Goal: Task Accomplishment & Management: Use online tool/utility

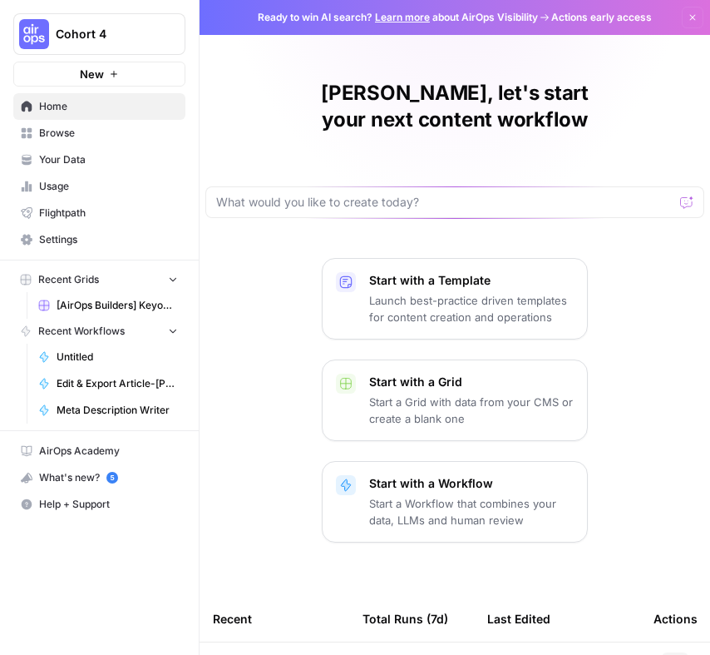
click at [148, 34] on span "Cohort 4" at bounding box center [106, 34] width 101 height 17
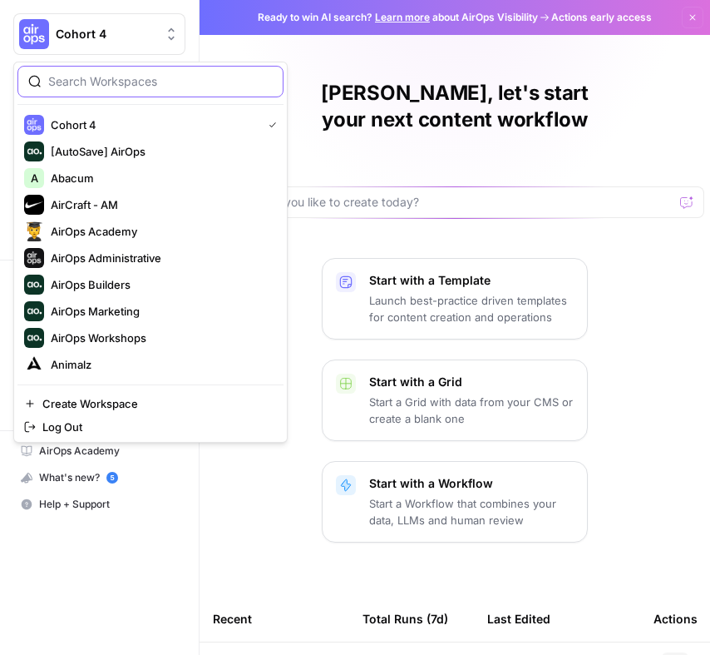
click at [126, 77] on input "search" at bounding box center [160, 81] width 225 height 17
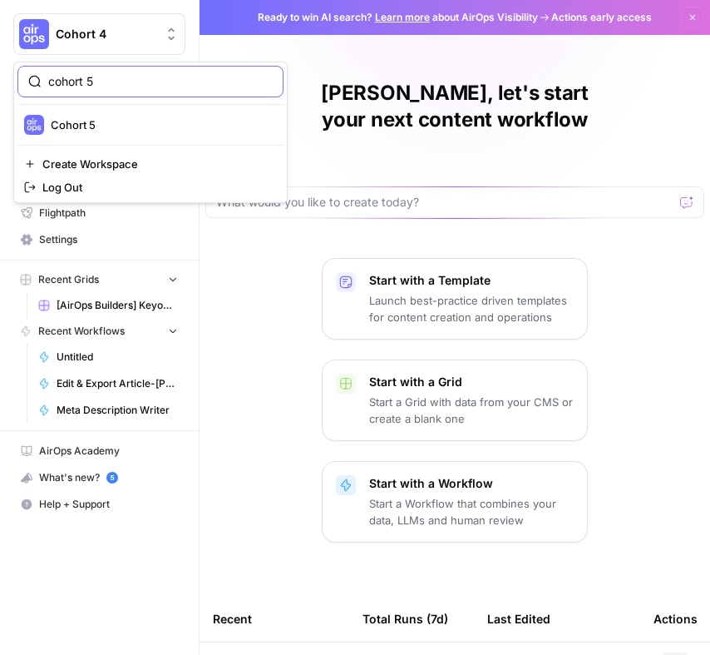
type input "cohort 5"
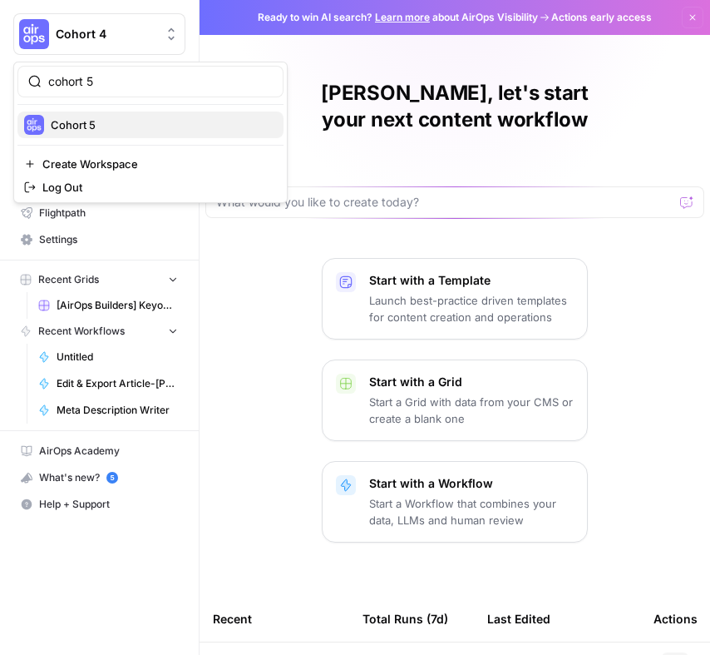
click at [128, 120] on span "Cohort 5" at bounding box center [161, 124] width 220 height 17
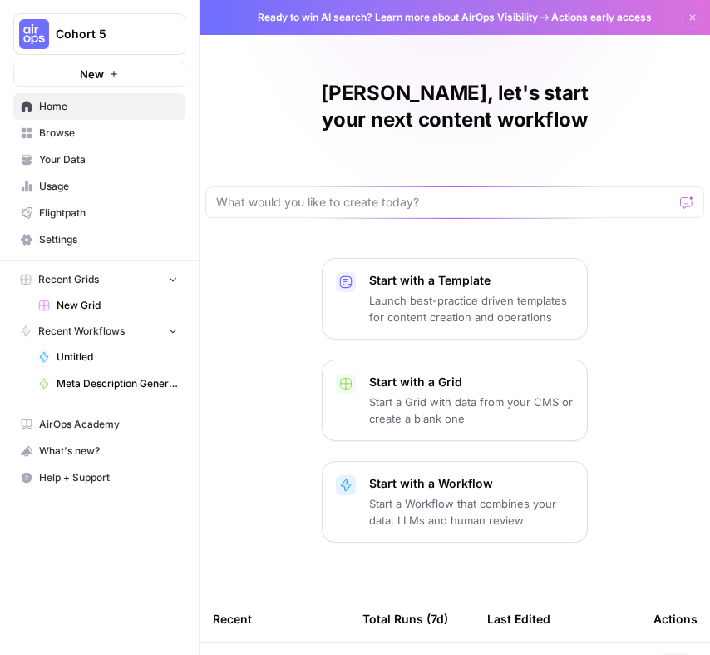
click at [156, 127] on span "Browse" at bounding box center [108, 133] width 139 height 15
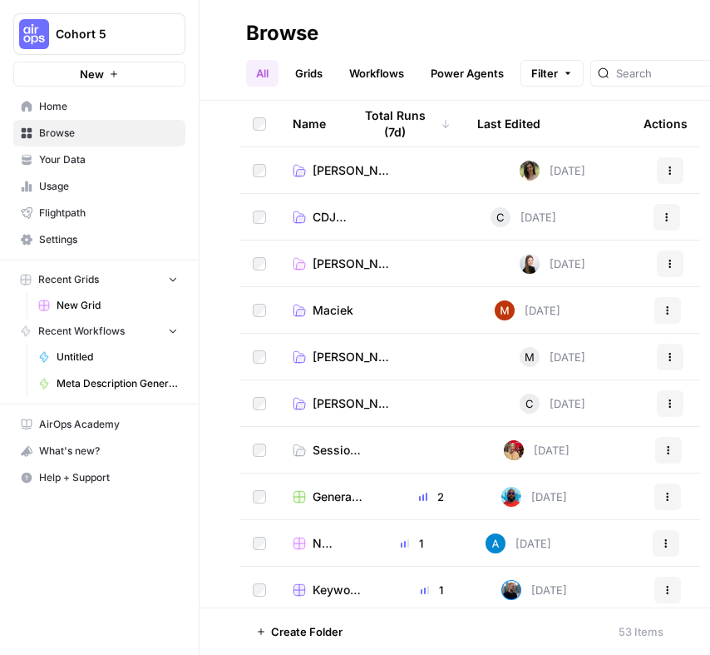
click at [91, 156] on span "Your Data" at bounding box center [108, 159] width 139 height 15
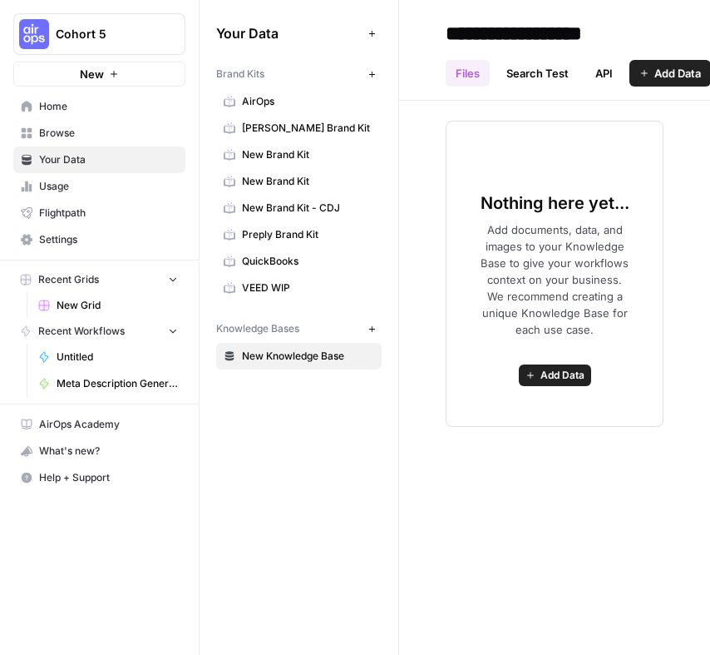
click at [344, 442] on div "Your Data Add Data Brand Kits New AirOps Mary Keutelian Brand Kit New Brand Kit…" at bounding box center [299, 327] width 199 height 655
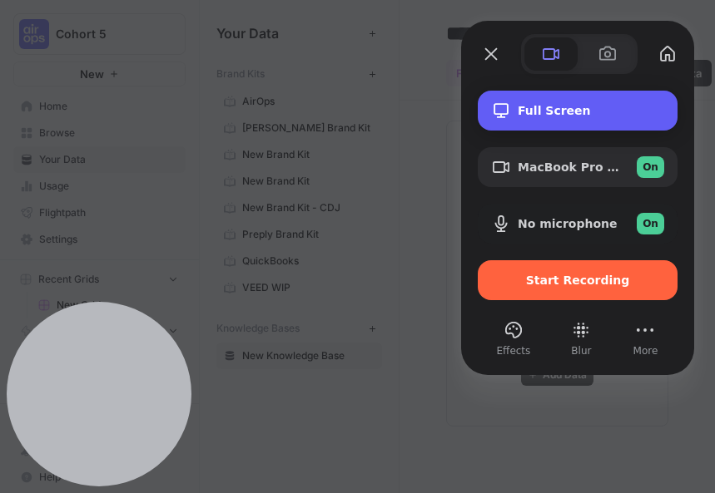
click at [622, 101] on div "Full Screen" at bounding box center [577, 111] width 200 height 40
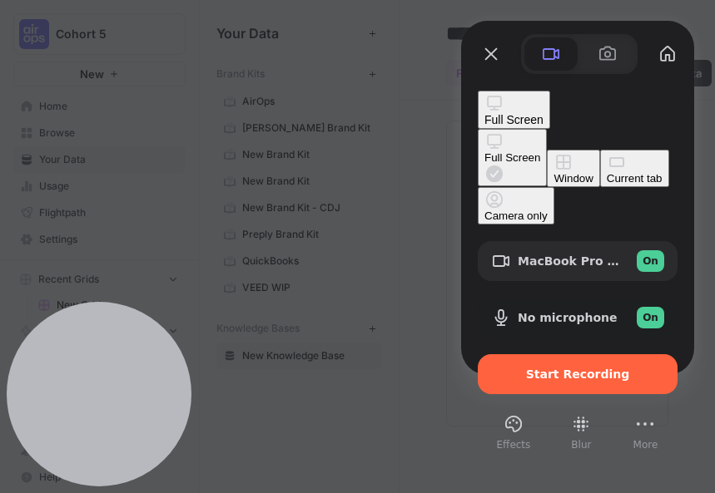
click at [547, 150] on button "Window" at bounding box center [573, 168] width 52 height 37
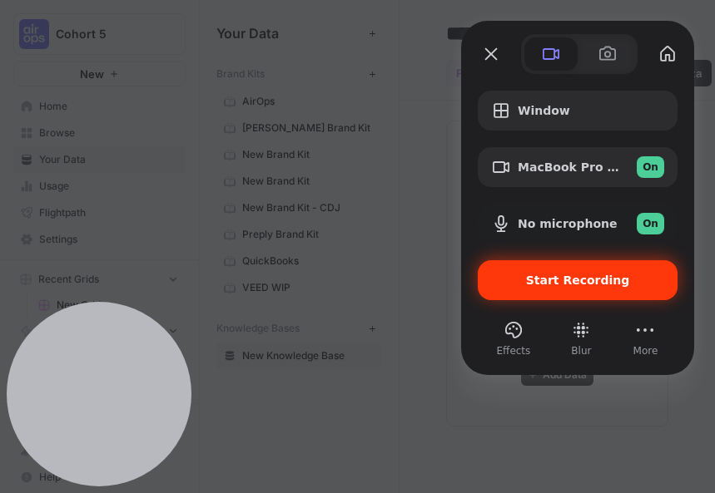
click at [599, 289] on div "Start Recording" at bounding box center [577, 280] width 200 height 40
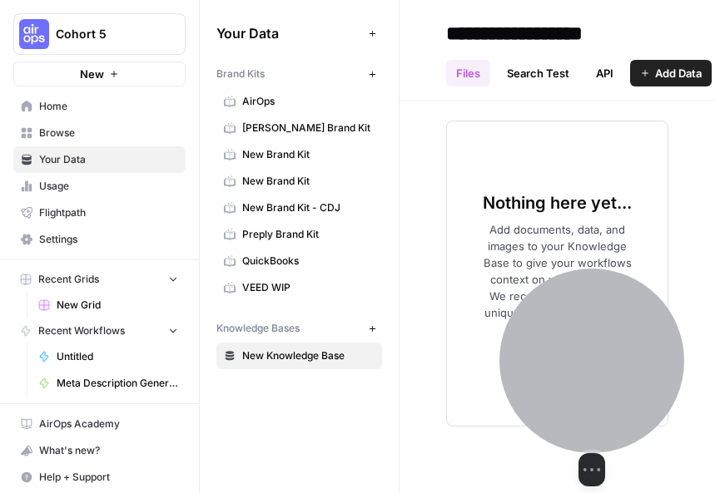
drag, startPoint x: 108, startPoint y: 378, endPoint x: 615, endPoint y: 385, distance: 506.6
click at [615, 385] on div at bounding box center [591, 361] width 185 height 185
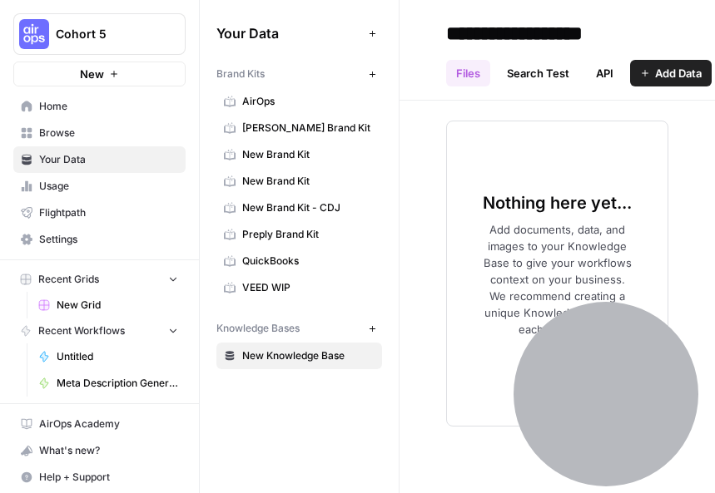
click at [373, 73] on icon "button" at bounding box center [371, 74] width 6 height 6
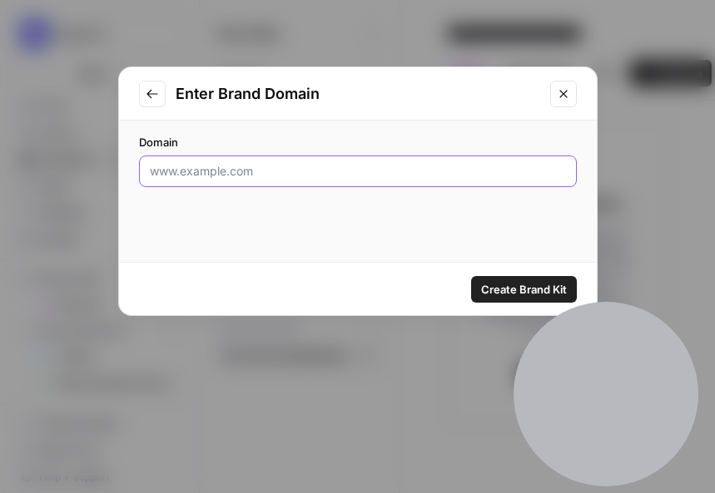
click at [206, 179] on input "Domain" at bounding box center [358, 171] width 416 height 17
type input "www.airops.com"
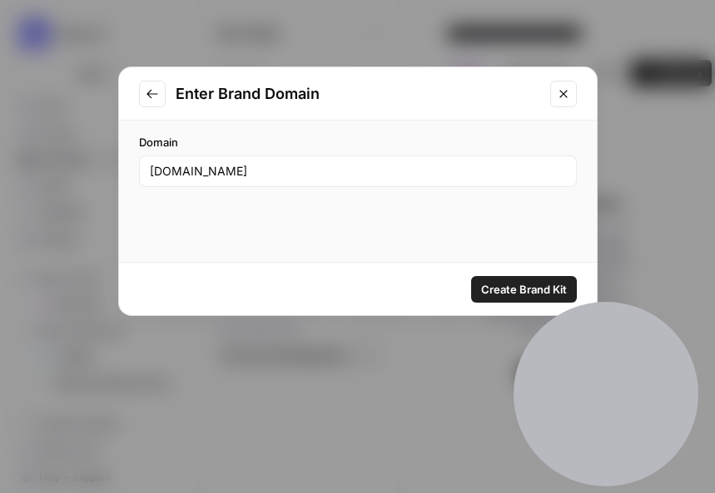
click at [511, 286] on span "Create Brand Kit" at bounding box center [524, 289] width 86 height 17
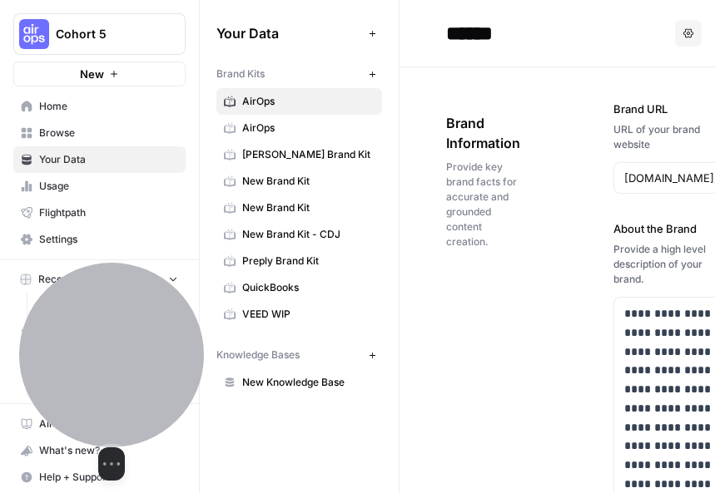
drag, startPoint x: 623, startPoint y: 396, endPoint x: 129, endPoint y: 389, distance: 494.1
click at [129, 389] on div at bounding box center [111, 355] width 185 height 185
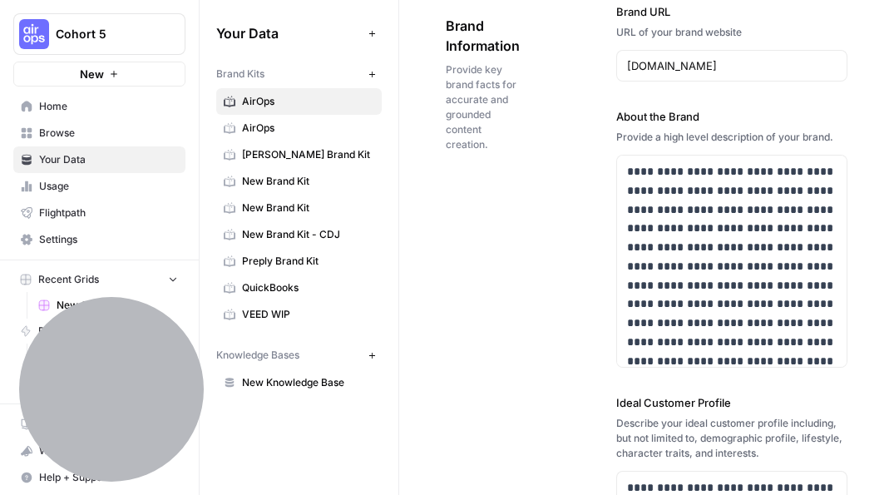
scroll to position [108, 0]
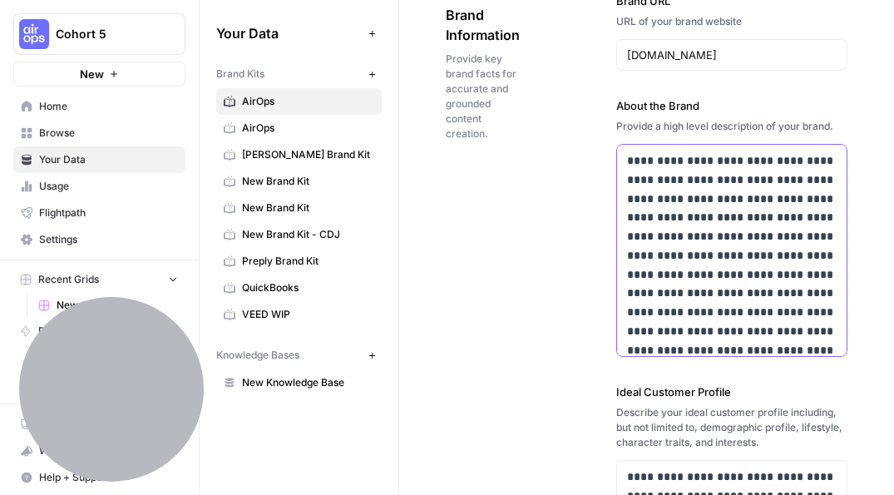
click at [670, 300] on p "**********" at bounding box center [732, 330] width 210 height 359
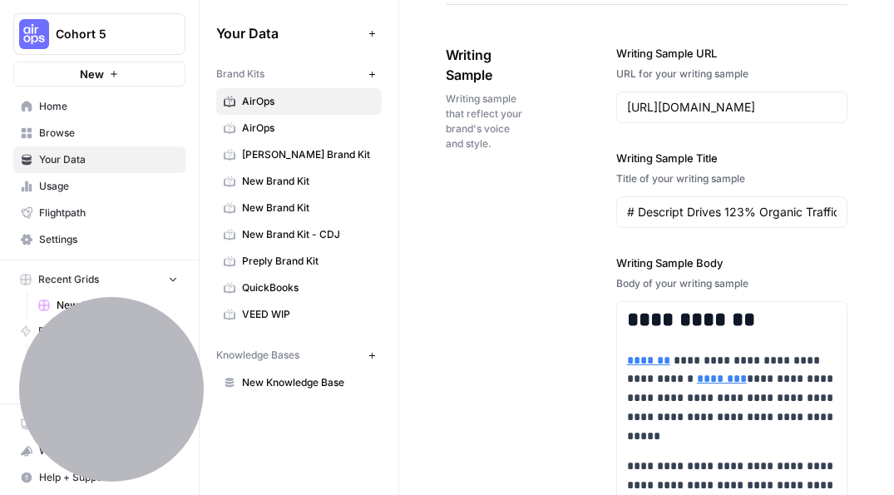
scroll to position [2313, 0]
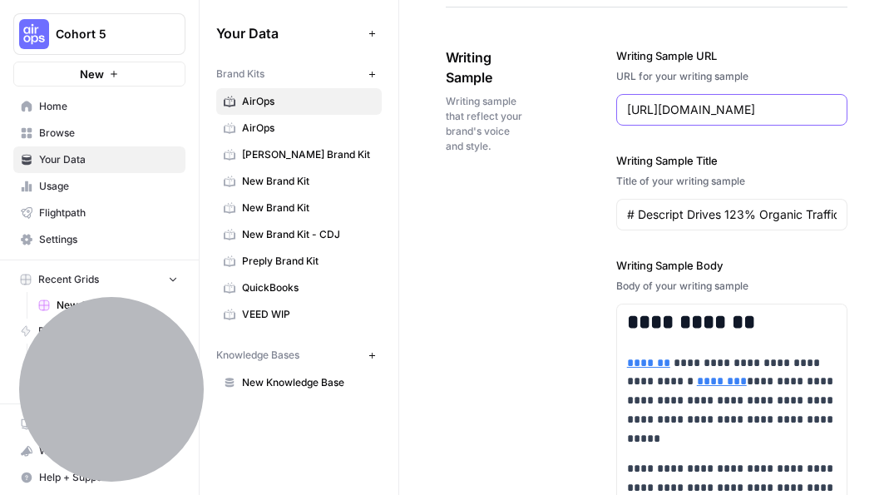
click at [627, 113] on input "https://www.airops.com/blog/descript-case-study" at bounding box center [732, 109] width 210 height 17
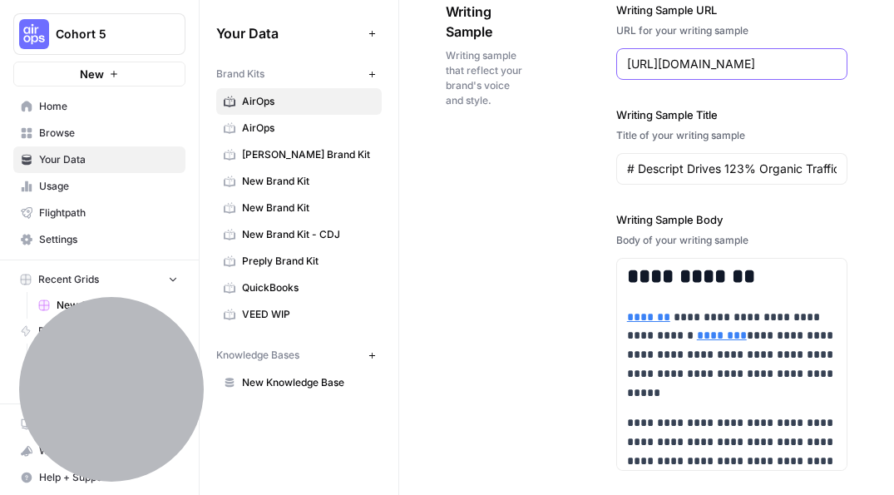
scroll to position [2362, 0]
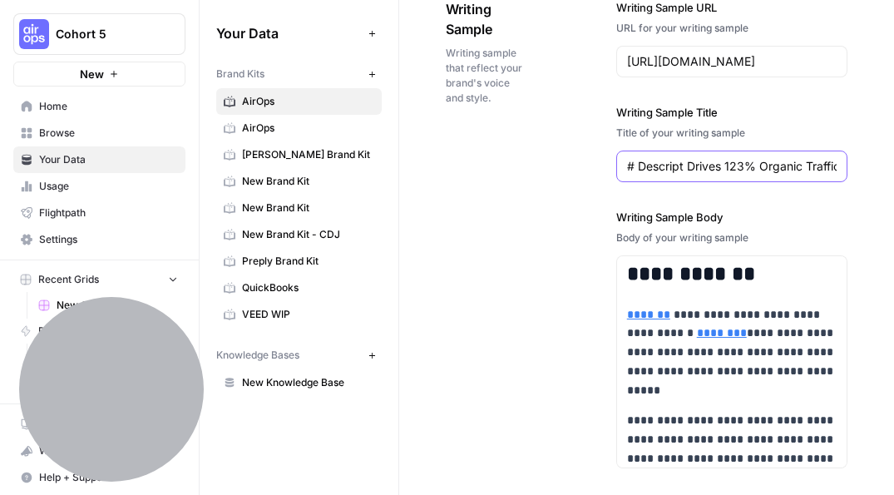
drag, startPoint x: 640, startPoint y: 170, endPoint x: 628, endPoint y: 170, distance: 12.5
click at [628, 170] on input "# Descript Drives 123% Organic Traffic Growth with Content Refresh Workflows" at bounding box center [732, 166] width 210 height 17
click at [636, 166] on input "# Descript Drives 123% Organic Traffic Growth with Content Refresh Workflows" at bounding box center [732, 166] width 210 height 17
drag, startPoint x: 636, startPoint y: 166, endPoint x: 621, endPoint y: 166, distance: 15.8
click at [621, 166] on div "# Descript Drives 123% Organic Traffic Growth with Content Refresh Workflows" at bounding box center [731, 167] width 231 height 32
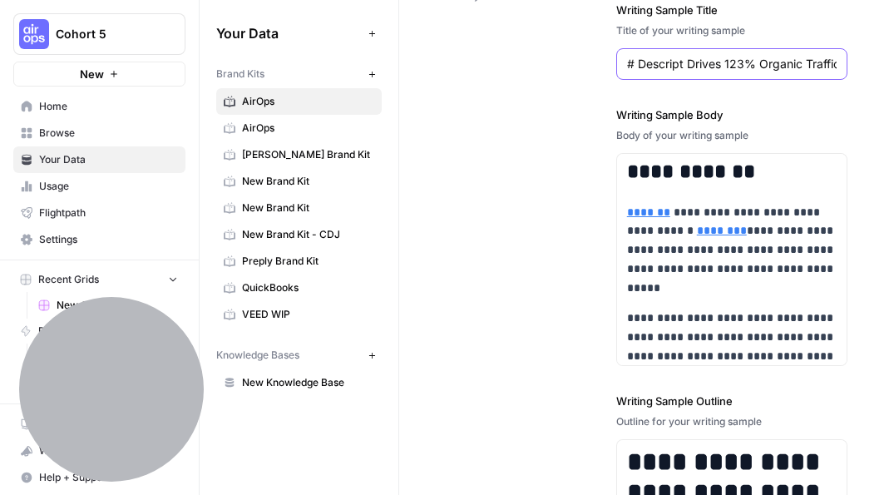
scroll to position [2469, 0]
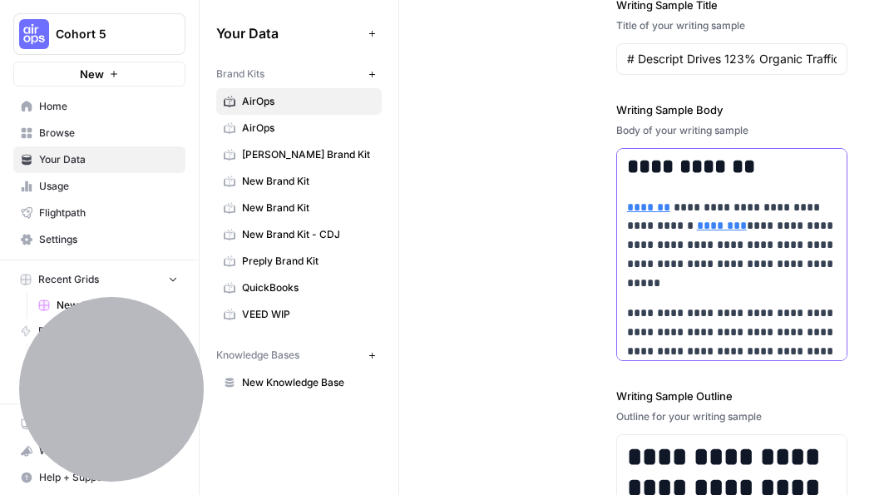
click at [710, 220] on p "**********" at bounding box center [732, 245] width 210 height 95
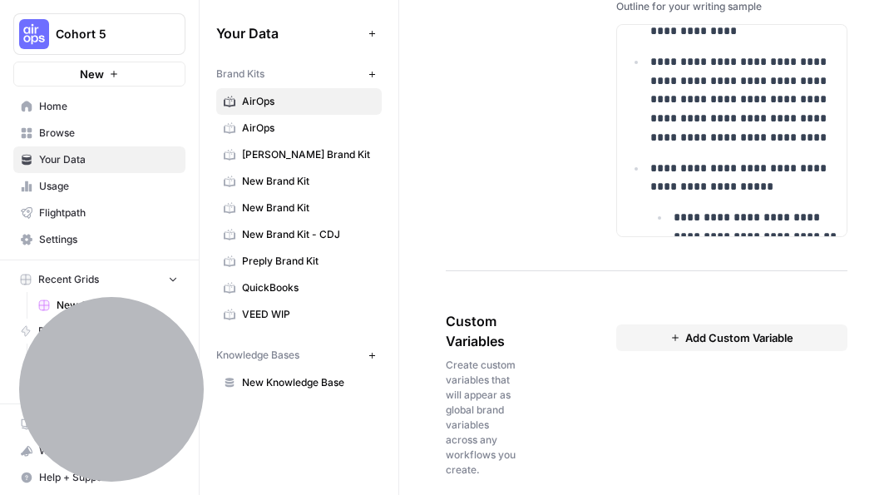
scroll to position [2895, 0]
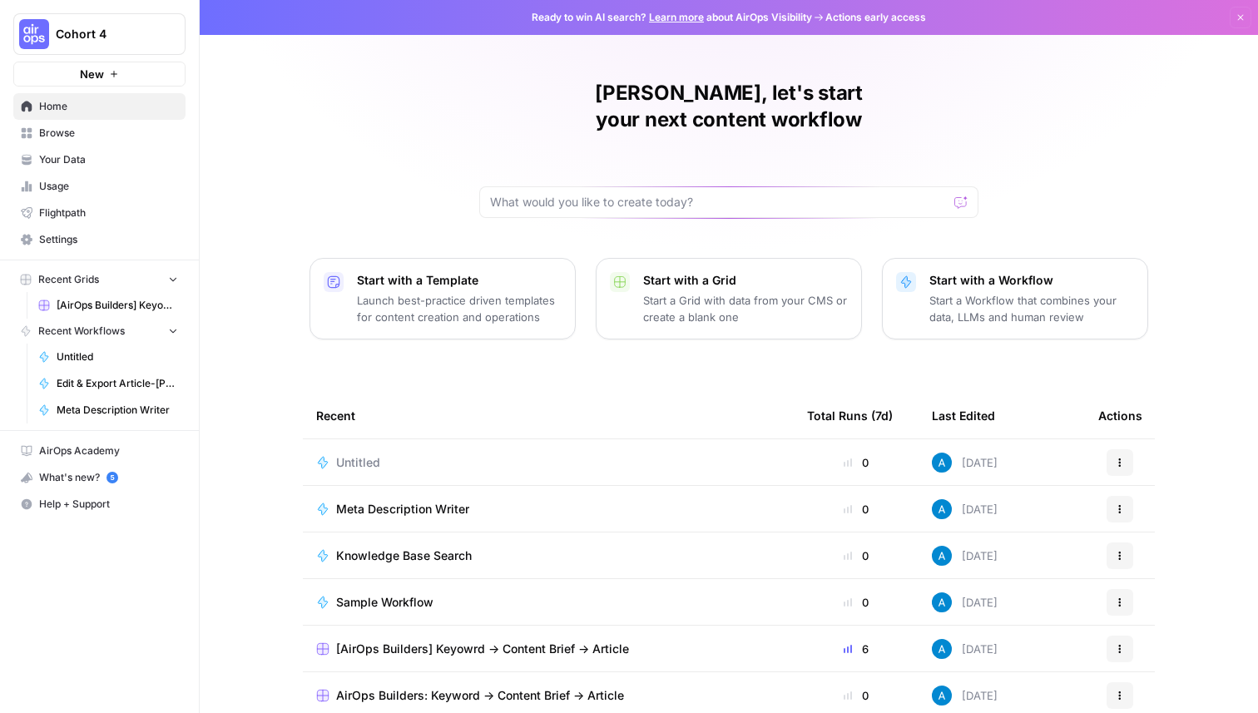
click at [100, 38] on span "Cohort 4" at bounding box center [106, 34] width 101 height 17
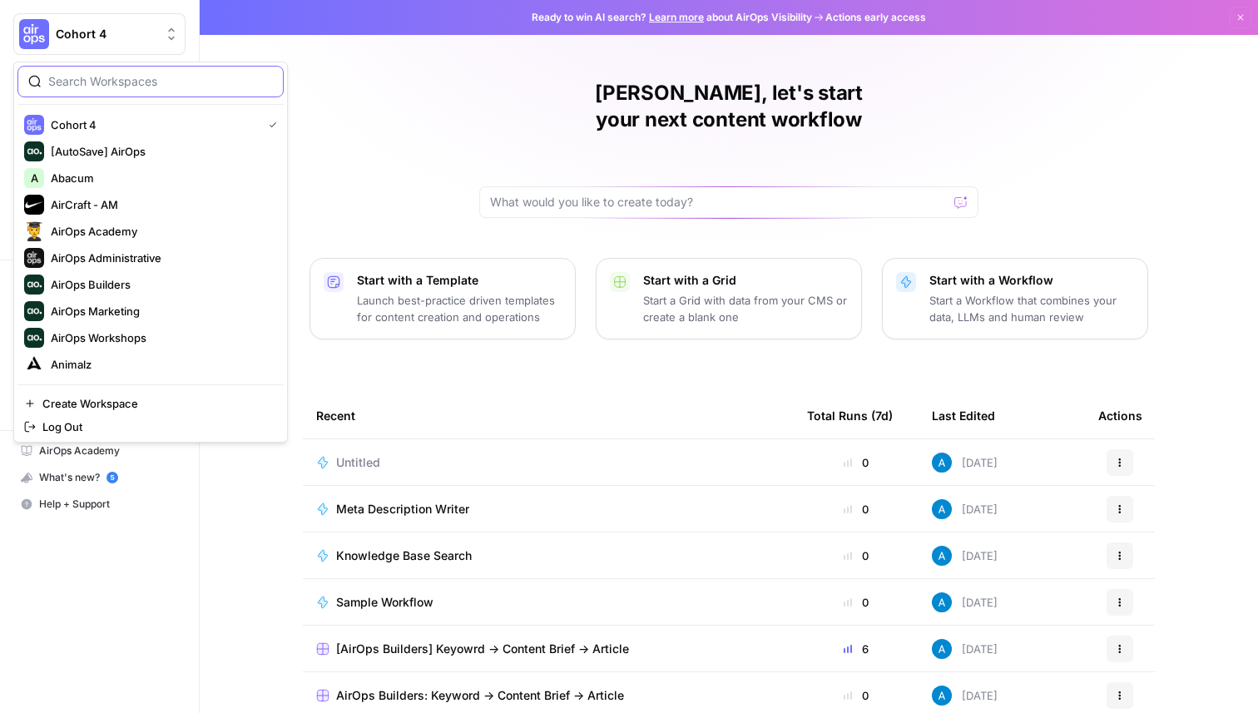
click at [129, 89] on input "search" at bounding box center [160, 81] width 225 height 17
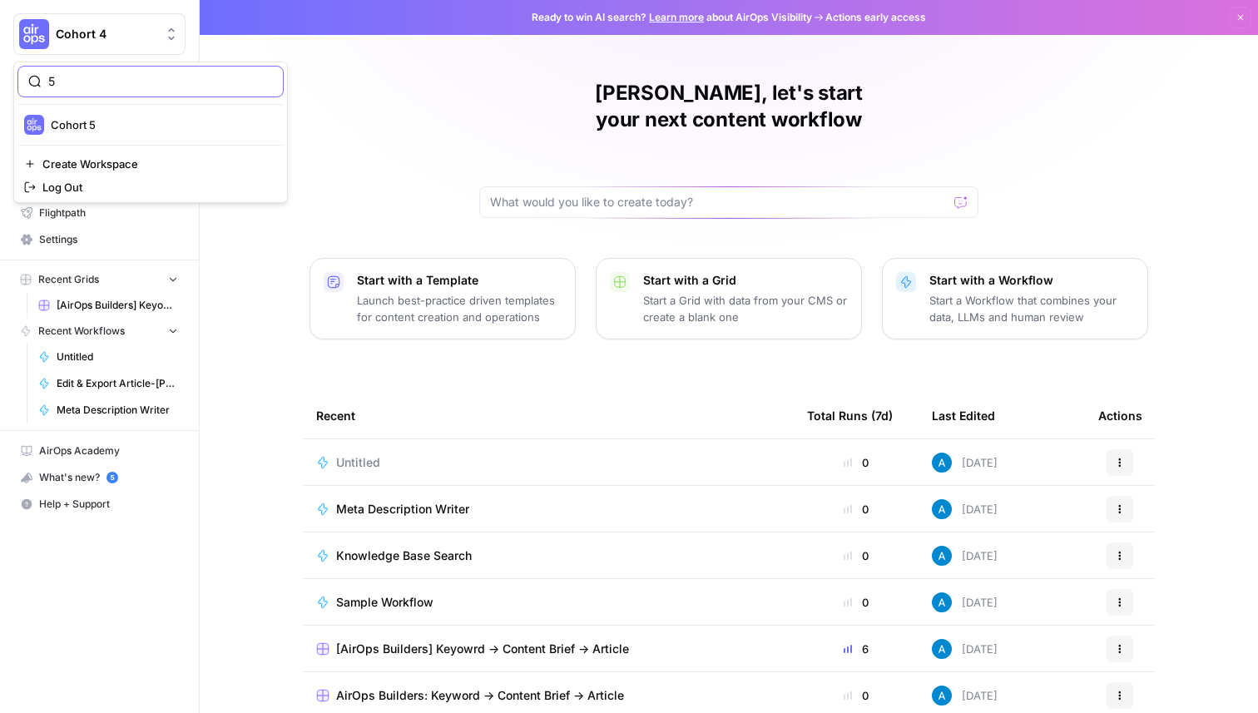
type input "5"
click at [144, 135] on button "Cohort 5" at bounding box center [150, 124] width 266 height 27
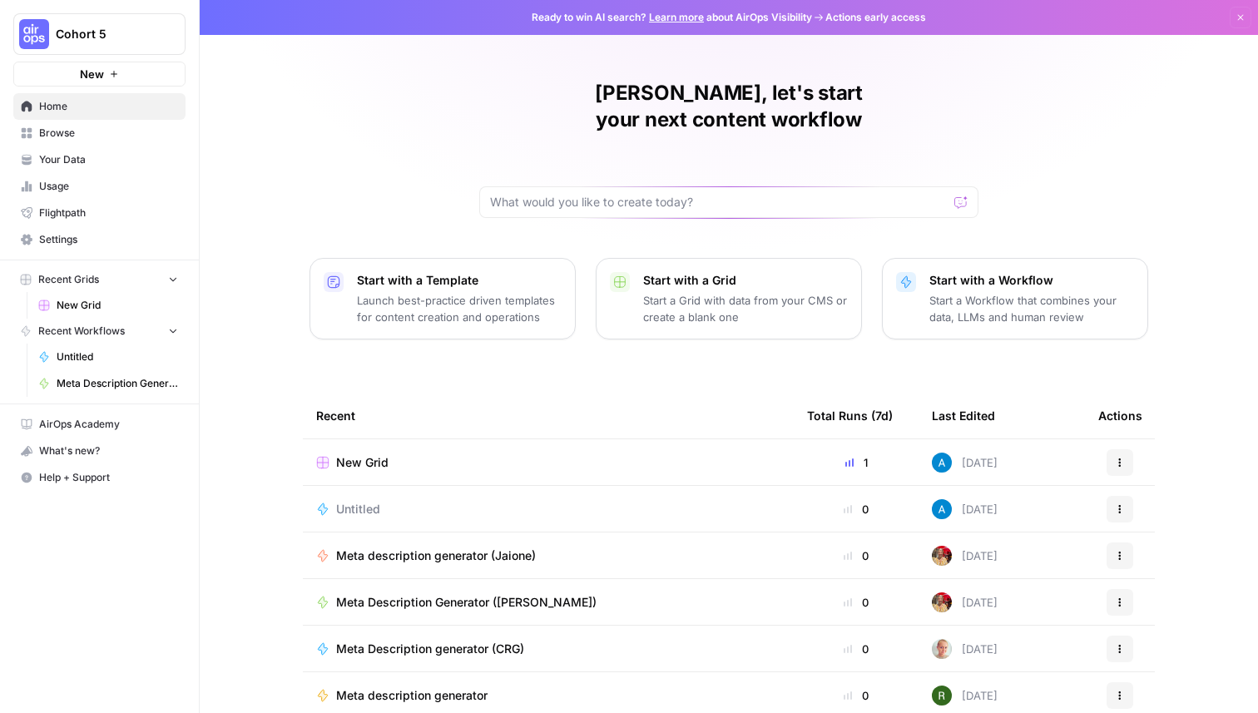
click at [82, 131] on span "Browse" at bounding box center [108, 133] width 139 height 15
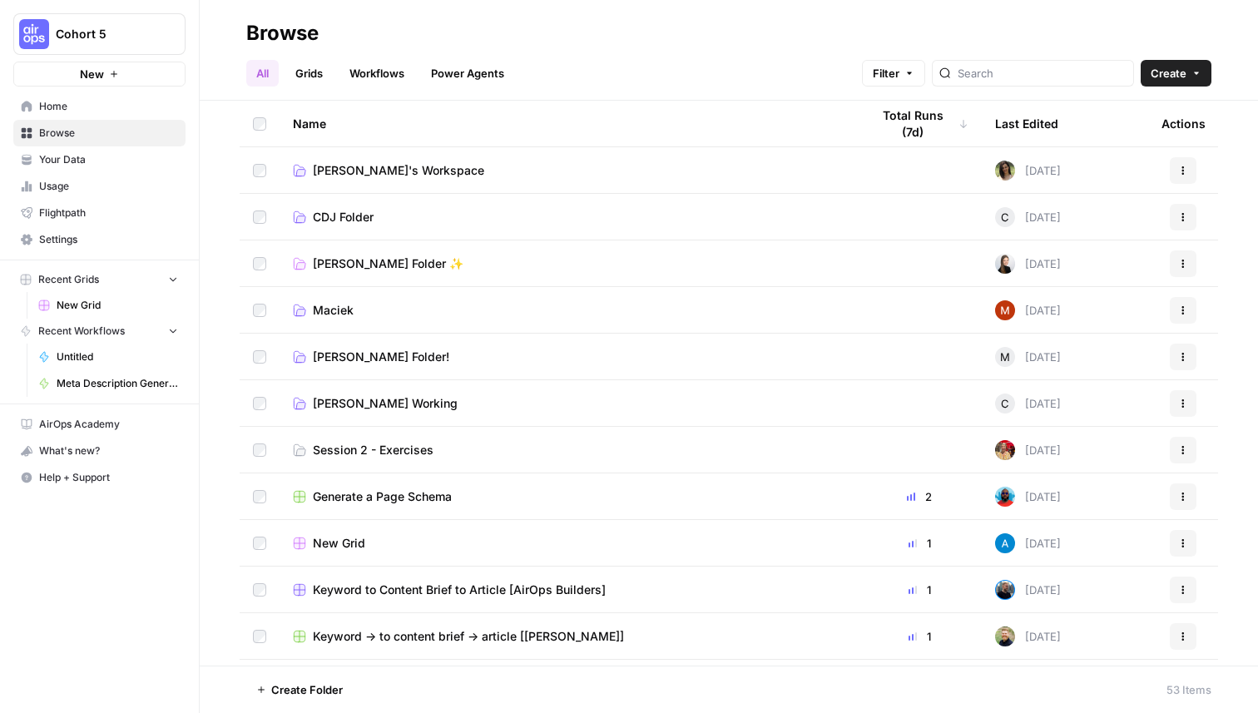
click at [324, 80] on link "Grids" at bounding box center [308, 73] width 47 height 27
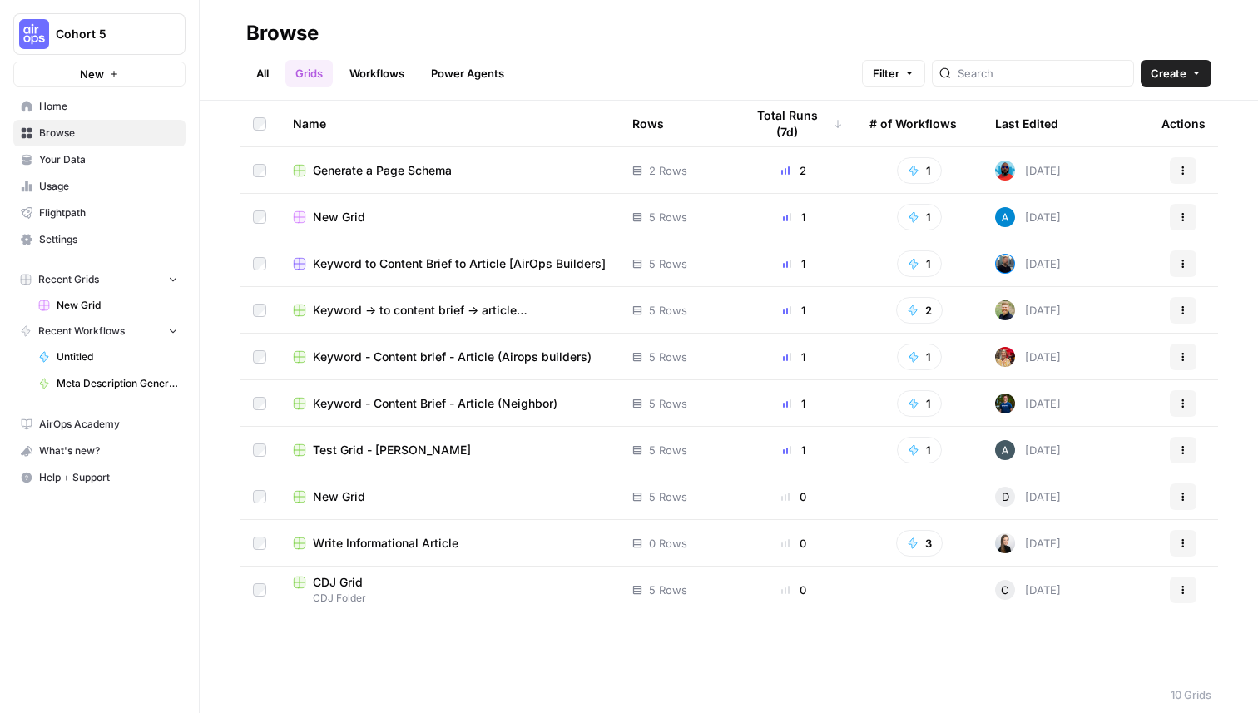
click at [274, 72] on link "All" at bounding box center [262, 73] width 32 height 27
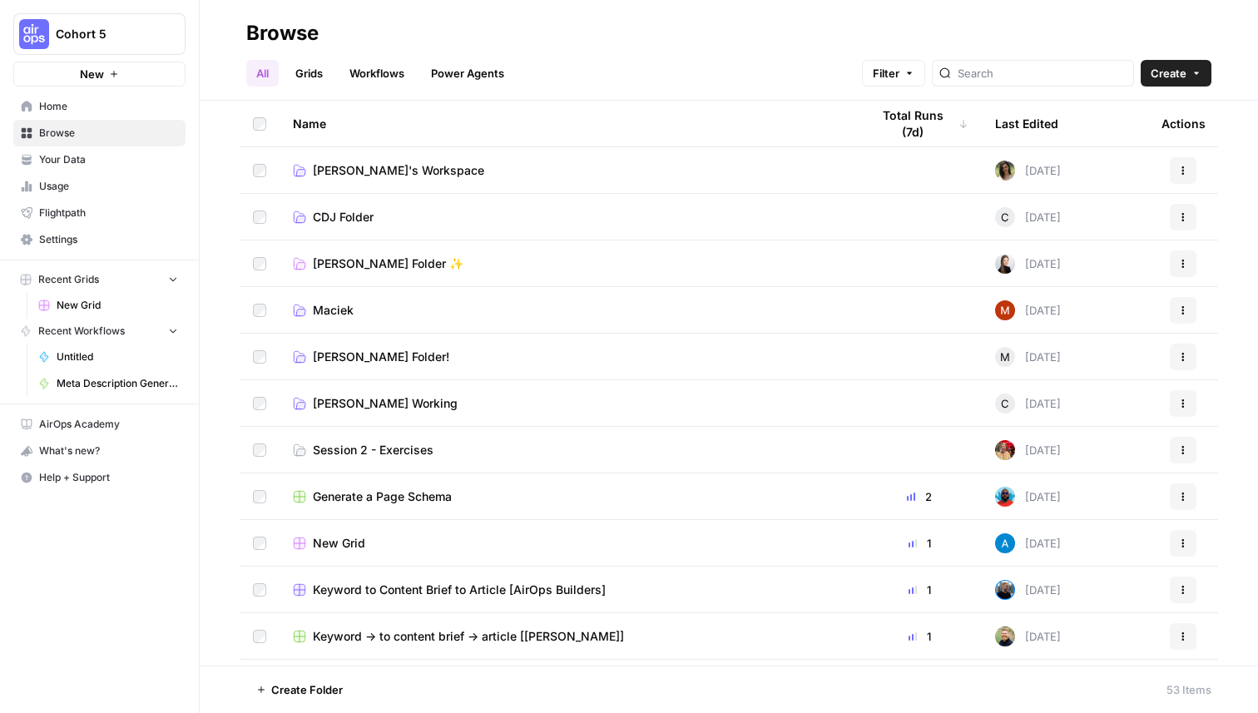
click at [349, 449] on span "Session 2 - Exercises" at bounding box center [373, 450] width 121 height 17
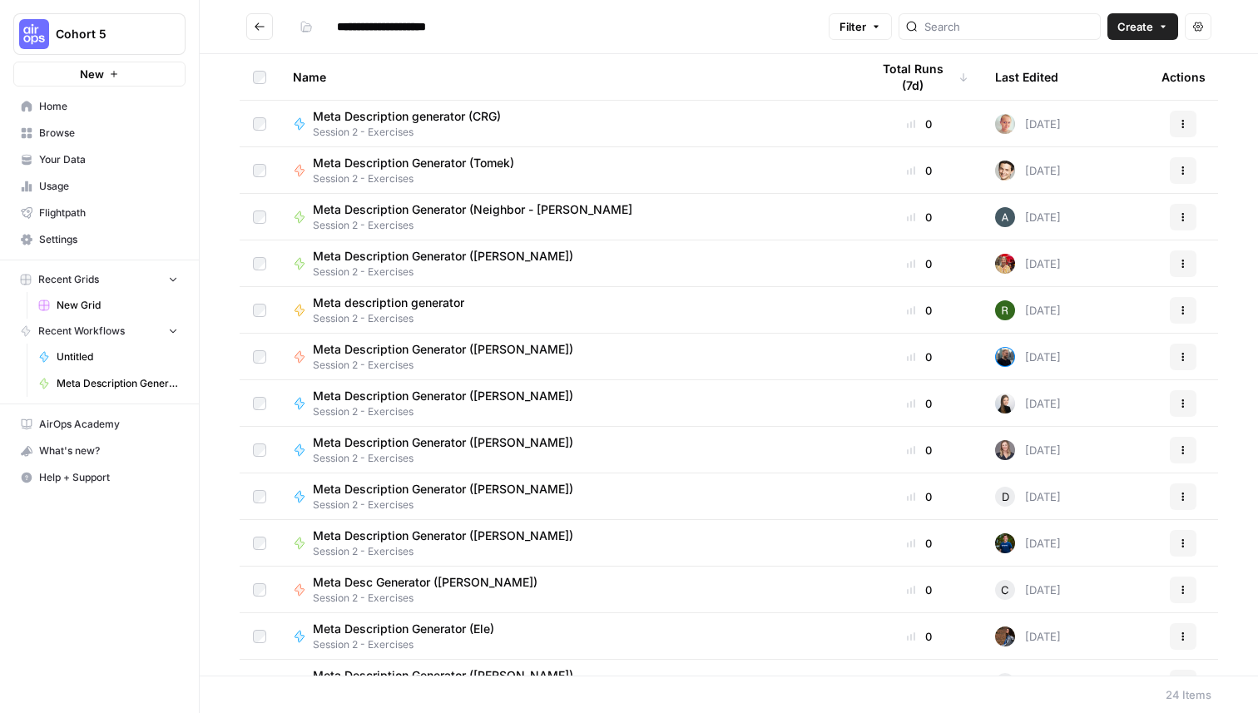
click at [440, 251] on span "Meta Description Generator (Andrea)" at bounding box center [443, 256] width 260 height 17
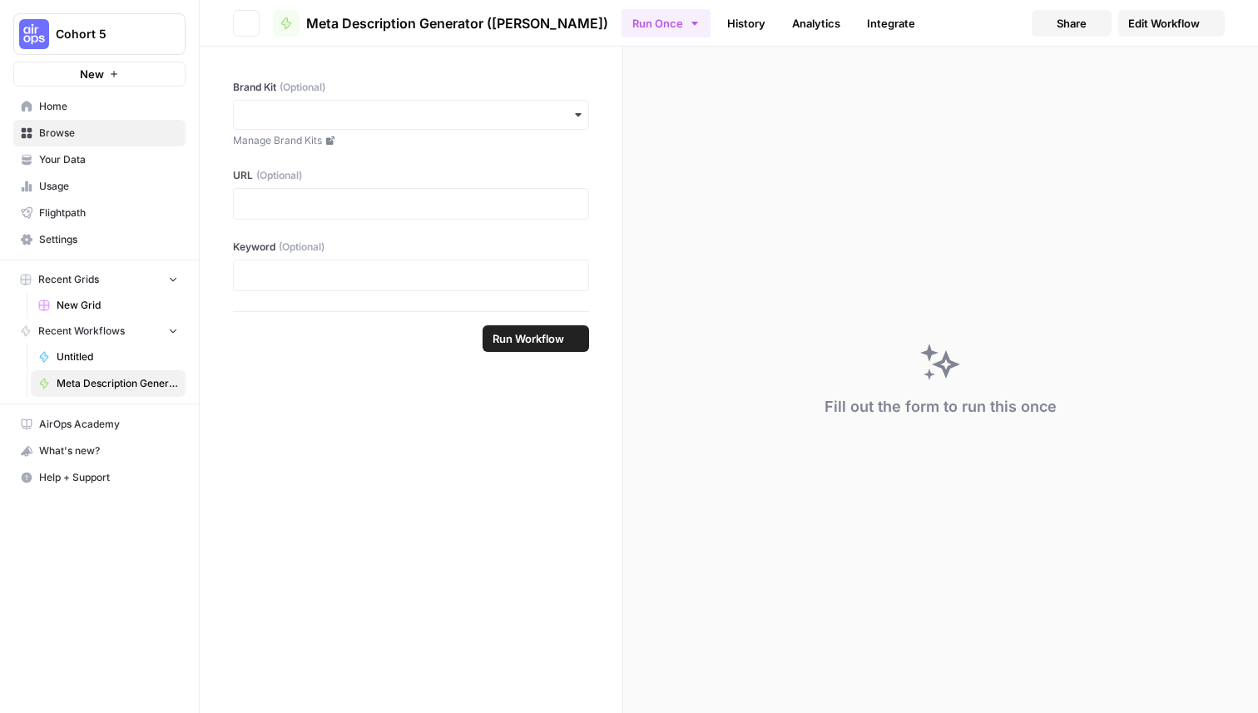
click at [1196, 15] on span "Edit Workflow" at bounding box center [1164, 23] width 72 height 17
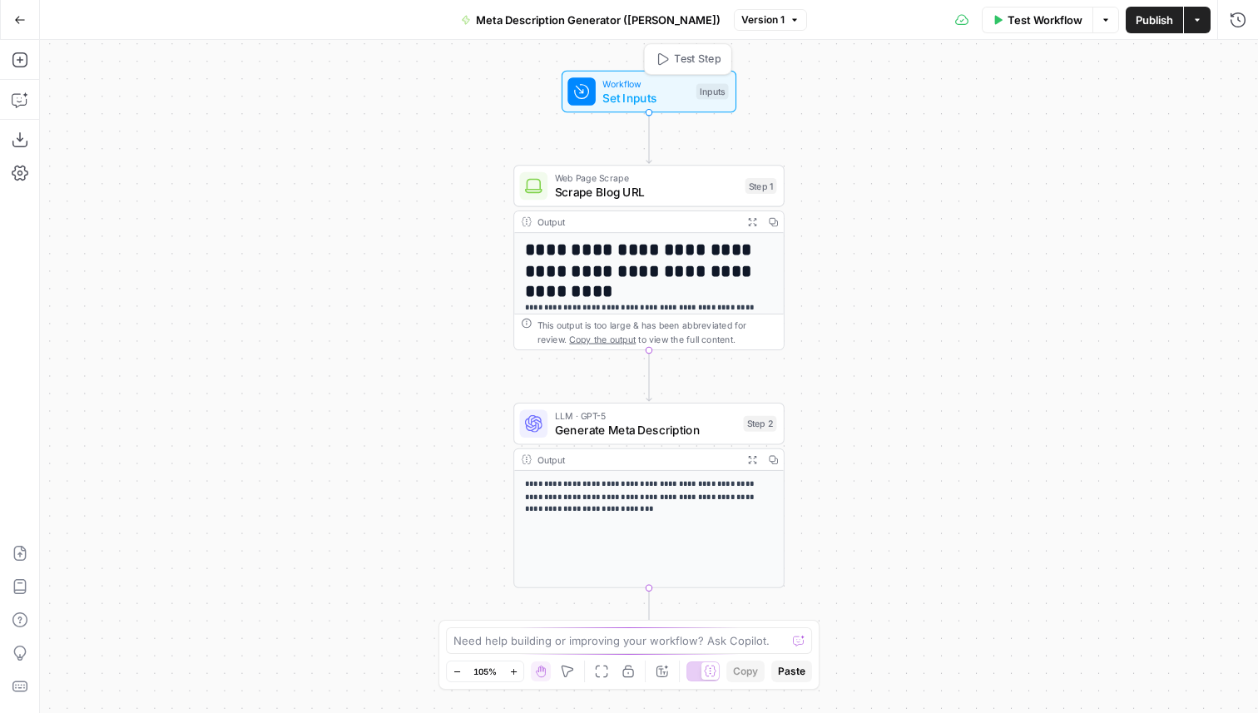
click at [677, 96] on span "Set Inputs" at bounding box center [645, 97] width 87 height 17
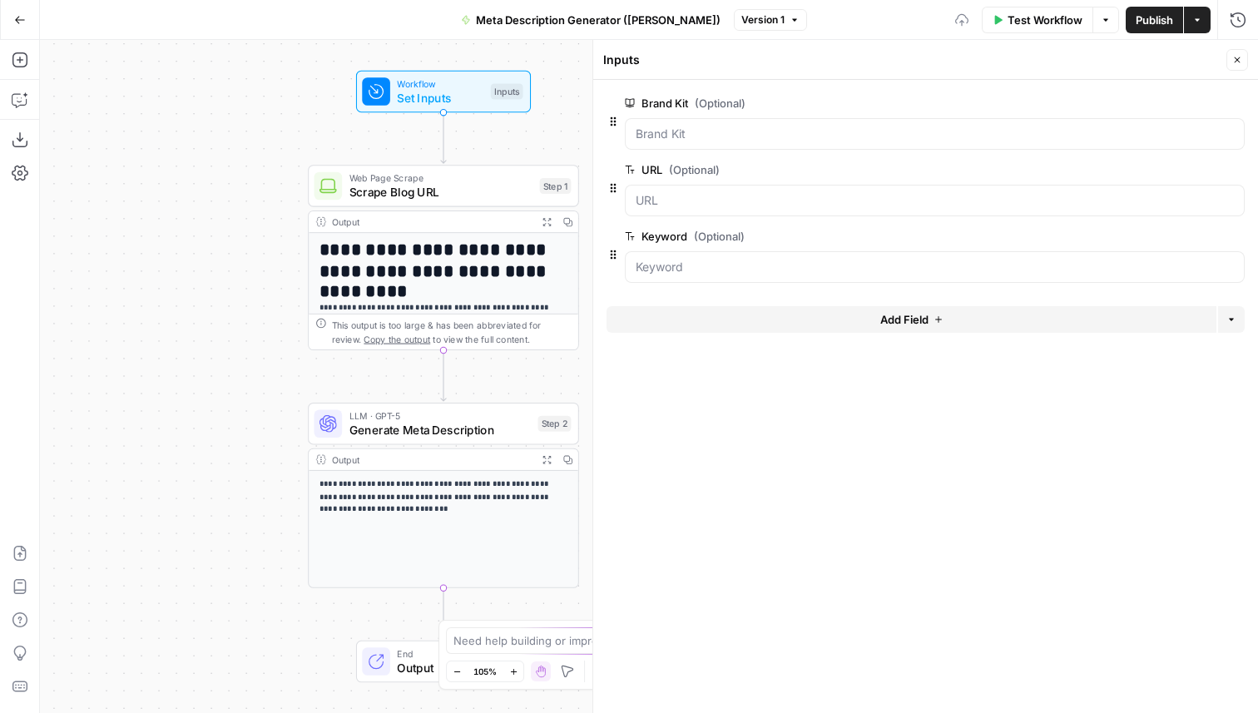
drag, startPoint x: 252, startPoint y: 346, endPoint x: 106, endPoint y: 347, distance: 146.4
click at [106, 346] on div "**********" at bounding box center [649, 376] width 1218 height 673
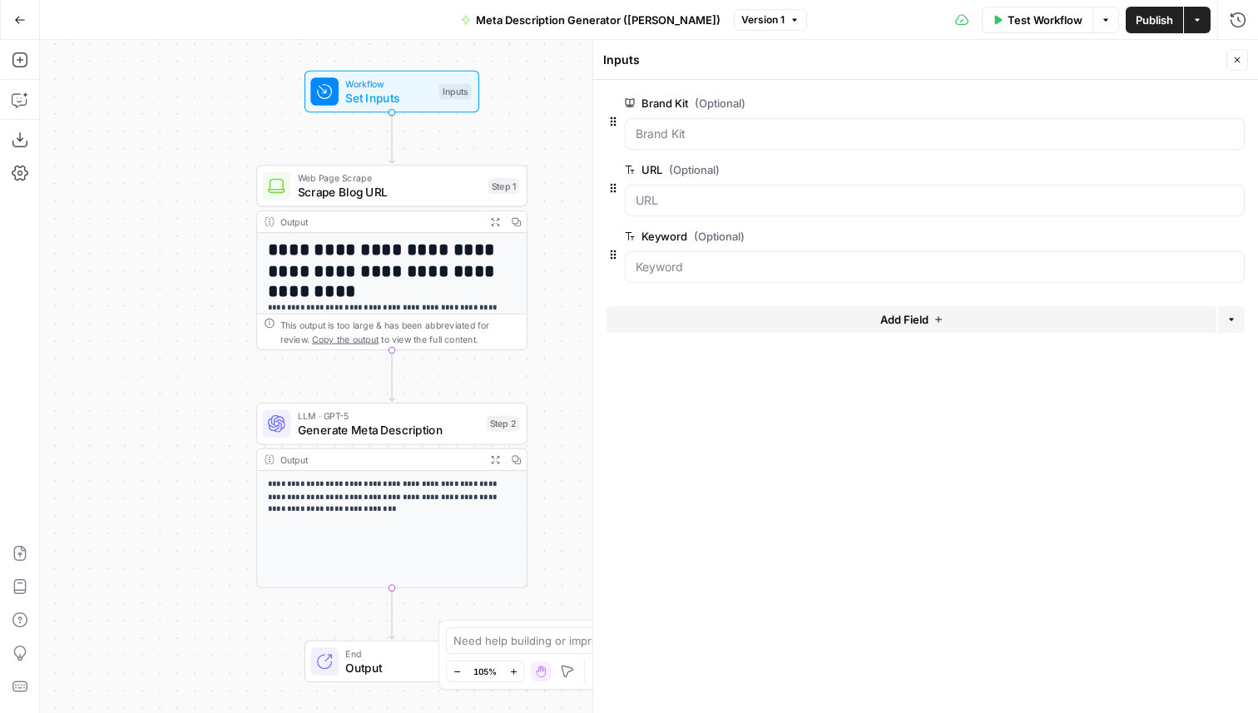
click at [1236, 68] on button "Close" at bounding box center [1237, 60] width 22 height 22
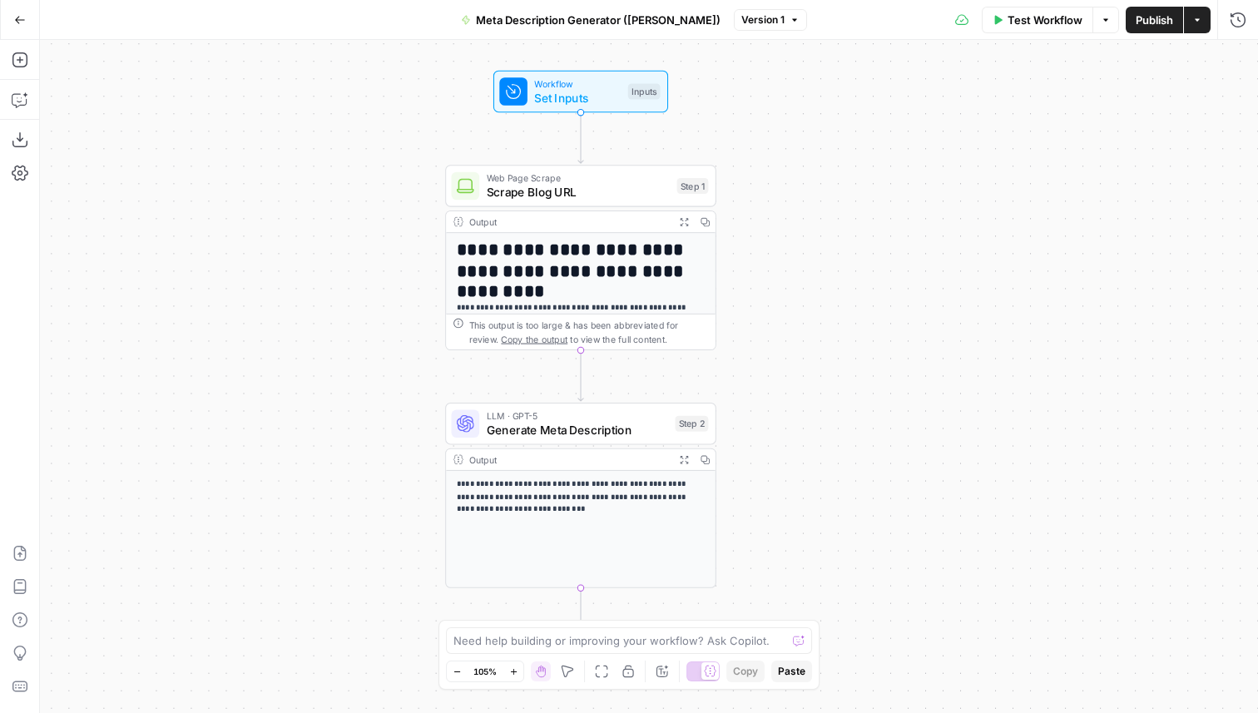
drag, startPoint x: 738, startPoint y: 377, endPoint x: 822, endPoint y: 378, distance: 84.0
click at [822, 378] on div "**********" at bounding box center [649, 376] width 1218 height 673
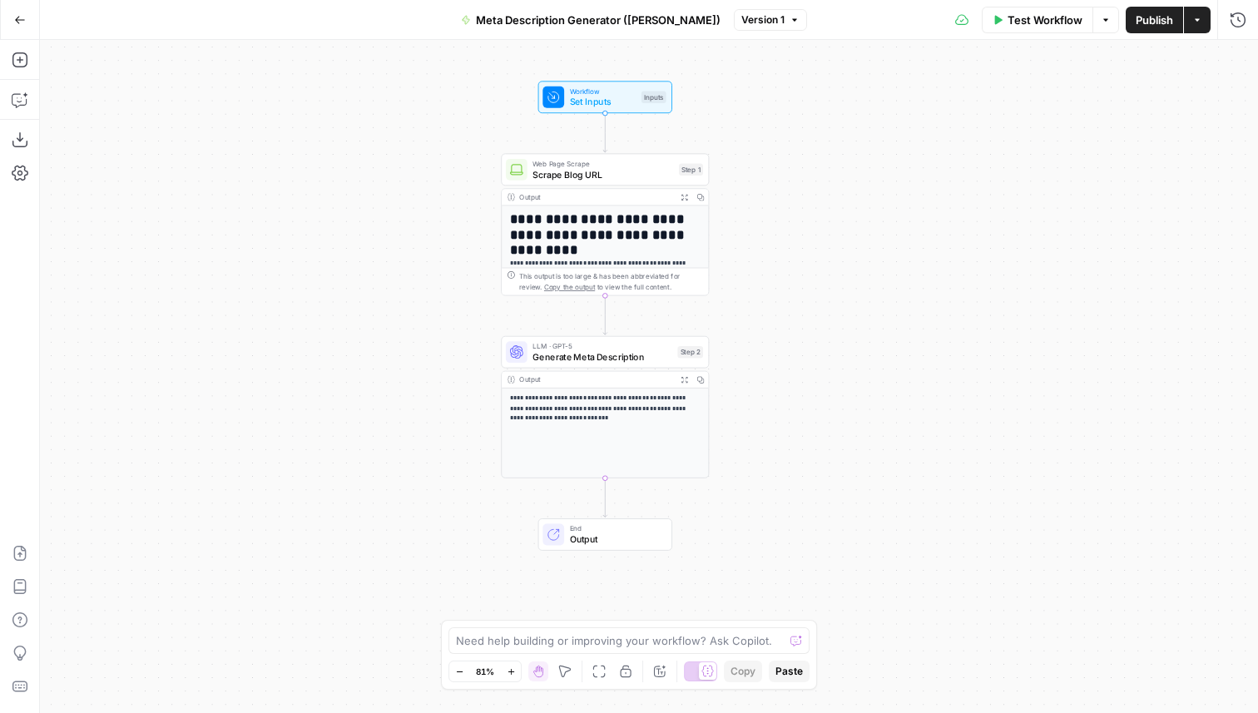
drag, startPoint x: 859, startPoint y: 392, endPoint x: 811, endPoint y: 329, distance: 78.9
click at [811, 329] on div "**********" at bounding box center [649, 376] width 1218 height 673
click at [648, 347] on span "LLM · GPT-5" at bounding box center [607, 345] width 140 height 11
